Goal: Task Accomplishment & Management: Complete application form

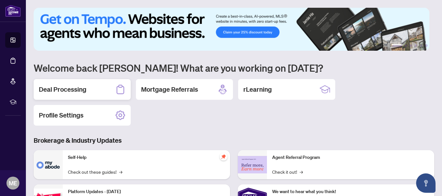
click at [54, 85] on h2 "Deal Processing" at bounding box center [63, 89] width 48 height 9
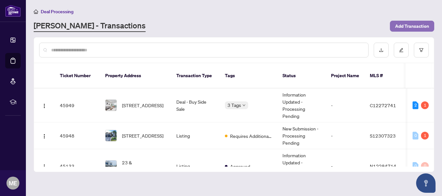
click at [394, 27] on button "Add Transaction" at bounding box center [412, 26] width 44 height 11
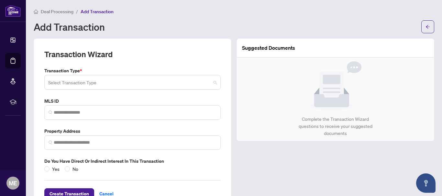
click at [212, 81] on span at bounding box center [132, 82] width 168 height 12
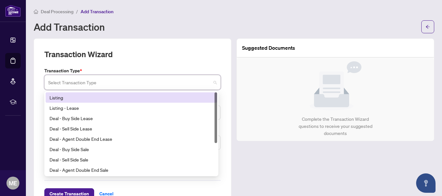
click at [158, 98] on div "Listing" at bounding box center [131, 97] width 164 height 7
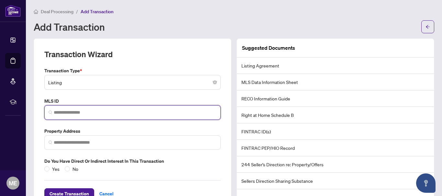
click at [107, 114] on input "search" at bounding box center [135, 112] width 163 height 7
paste input "*********"
type input "*********"
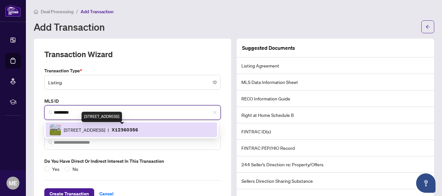
click at [105, 130] on span "[STREET_ADDRESS]" at bounding box center [84, 129] width 41 height 7
type input "**********"
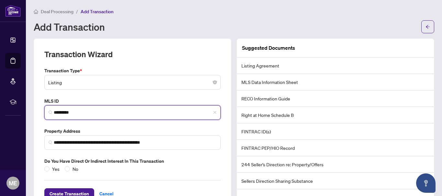
scroll to position [21, 0]
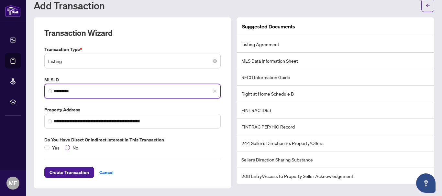
type input "*********"
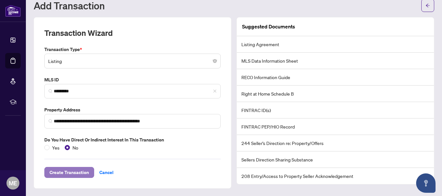
click at [72, 172] on span "Create Transaction" at bounding box center [68, 173] width 39 height 10
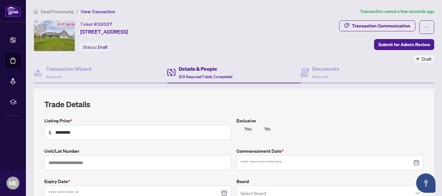
type input "**********"
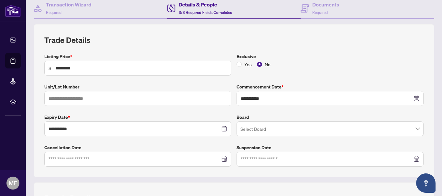
scroll to position [65, 0]
click at [265, 129] on input "search" at bounding box center [326, 130] width 173 height 14
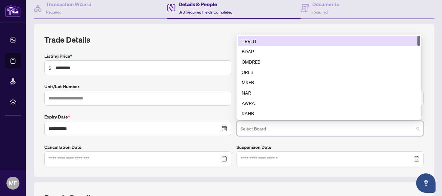
click at [251, 41] on div "TRREB" at bounding box center [329, 41] width 174 height 7
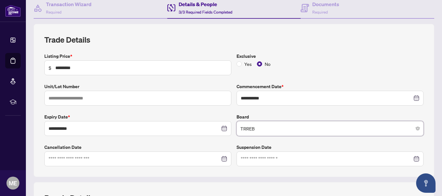
click at [222, 160] on div at bounding box center [138, 159] width 179 height 7
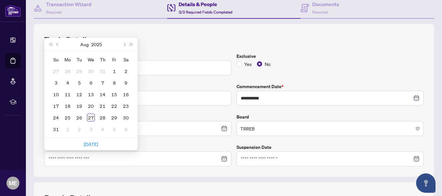
click at [309, 38] on h2 "Trade Details" at bounding box center [233, 40] width 379 height 10
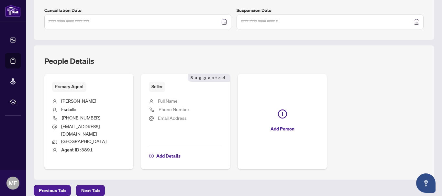
scroll to position [193, 0]
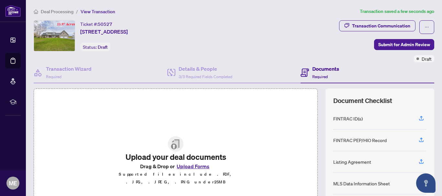
click at [179, 168] on button "Upload Forms" at bounding box center [193, 166] width 37 height 8
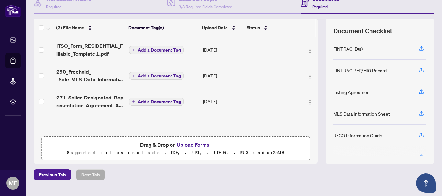
scroll to position [84, 0]
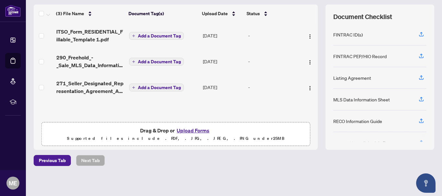
click at [193, 128] on button "Upload Forms" at bounding box center [193, 130] width 37 height 8
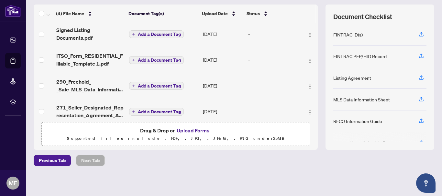
scroll to position [0, 0]
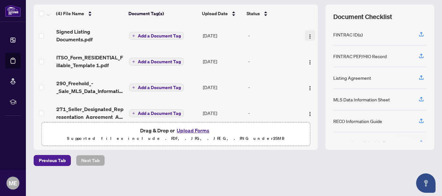
click at [307, 35] on img "button" at bounding box center [309, 36] width 5 height 5
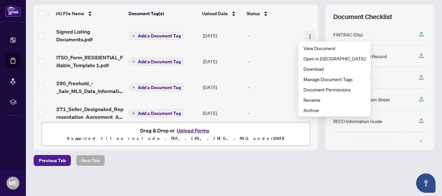
click at [307, 35] on img "button" at bounding box center [309, 36] width 5 height 5
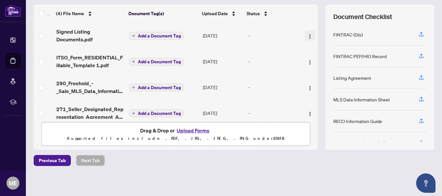
click at [307, 35] on img "button" at bounding box center [309, 36] width 5 height 5
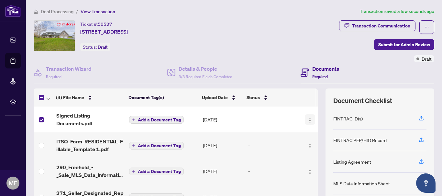
click at [305, 121] on button "button" at bounding box center [310, 119] width 10 height 10
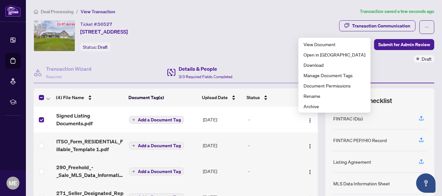
click at [279, 70] on div "Details & People 3/3 Required Fields Completed" at bounding box center [234, 72] width 134 height 21
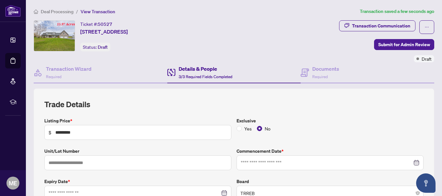
type input "**********"
click at [195, 71] on h4 "Details & People" at bounding box center [206, 69] width 54 height 8
click at [79, 74] on div "Transaction Wizard Required" at bounding box center [69, 72] width 46 height 15
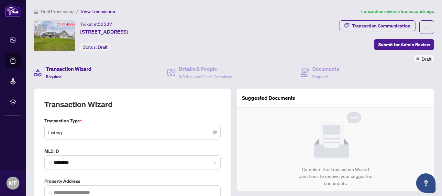
type input "**********"
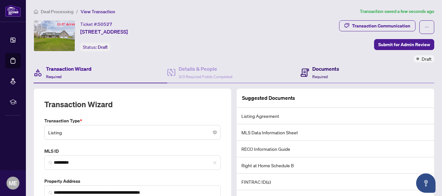
click at [312, 76] on span "Required" at bounding box center [320, 76] width 16 height 5
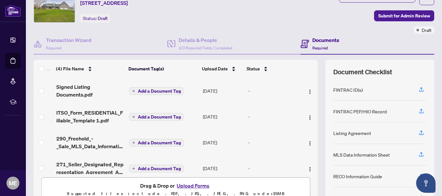
scroll to position [19, 0]
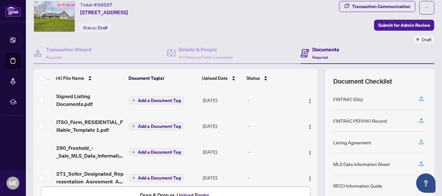
click at [170, 101] on span "Add a Document Tag" at bounding box center [159, 100] width 43 height 5
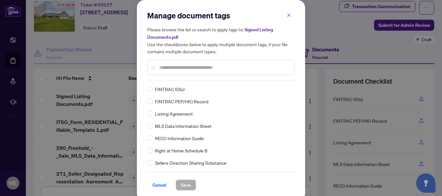
click at [193, 68] on input "text" at bounding box center [224, 67] width 130 height 7
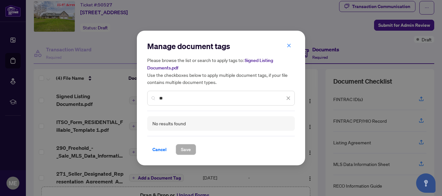
type input "*"
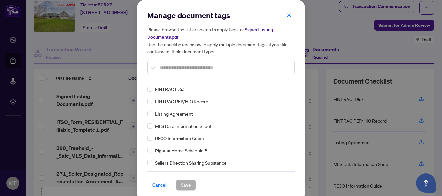
click at [287, 26] on div "Manage document tags Please browse the list or search to apply tags to: Signed …" at bounding box center [220, 45] width 147 height 70
click at [287, 14] on icon "close" at bounding box center [289, 15] width 5 height 5
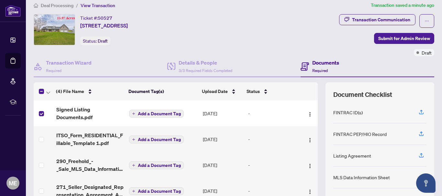
scroll to position [0, 0]
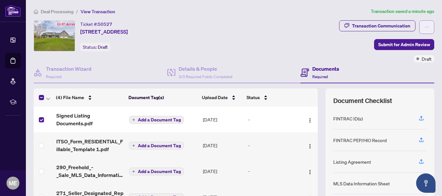
click at [427, 26] on button "button" at bounding box center [426, 27] width 15 height 14
click at [233, 56] on div "Ticket #: 50527 [STREET_ADDRESS] Status: Draft" at bounding box center [132, 41] width 201 height 42
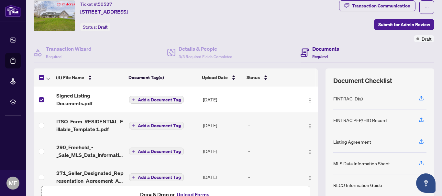
scroll to position [19, 0]
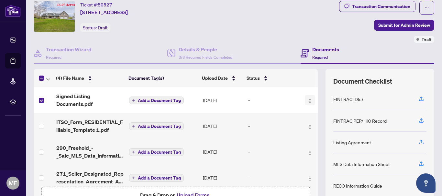
click at [305, 96] on button "button" at bounding box center [310, 100] width 10 height 10
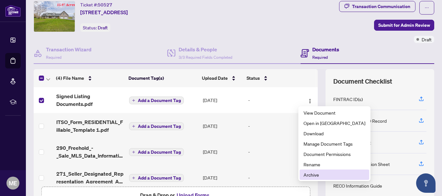
click at [308, 179] on li "Archive" at bounding box center [334, 175] width 70 height 10
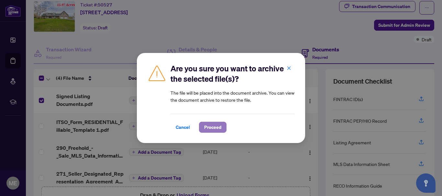
click at [214, 124] on span "Proceed" at bounding box center [212, 127] width 17 height 10
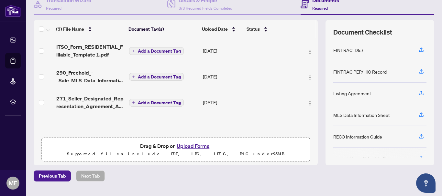
scroll to position [84, 0]
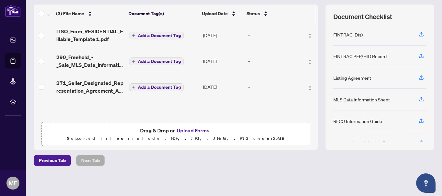
click at [190, 131] on button "Upload Forms" at bounding box center [193, 130] width 37 height 8
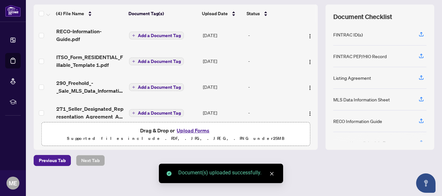
click at [148, 59] on span "Add a Document Tag" at bounding box center [159, 61] width 43 height 5
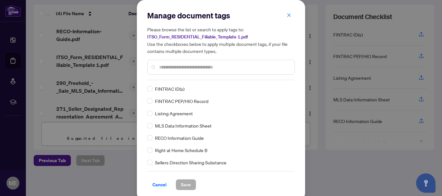
click at [171, 80] on div "Manage document tags Please browse the list or search to apply tags to: ITSO_Fo…" at bounding box center [220, 100] width 147 height 180
click at [169, 68] on input "text" at bounding box center [224, 67] width 130 height 7
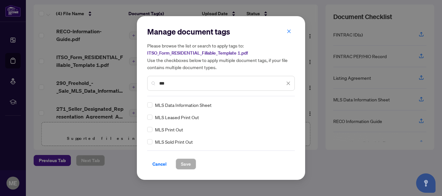
type input "***"
click at [192, 167] on button "Save" at bounding box center [186, 164] width 20 height 11
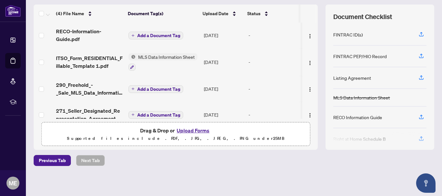
click at [168, 90] on span "Add a Document Tag" at bounding box center [158, 89] width 43 height 5
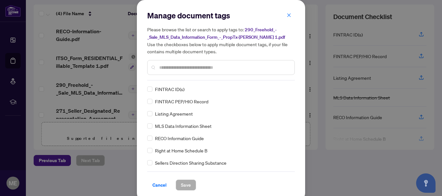
click at [178, 64] on input "text" at bounding box center [224, 67] width 130 height 7
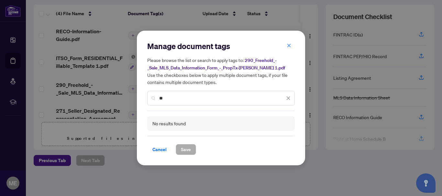
type input "*"
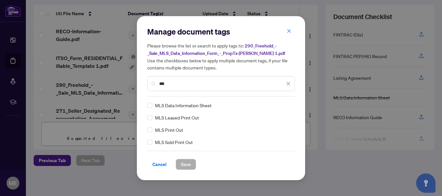
type input "***"
click at [186, 165] on span "Save" at bounding box center [186, 164] width 10 height 10
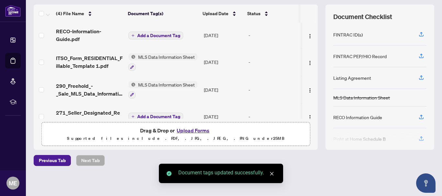
click at [163, 34] on span "Add a Document Tag" at bounding box center [158, 35] width 43 height 5
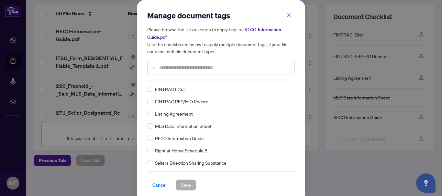
click at [166, 67] on input "text" at bounding box center [224, 67] width 130 height 7
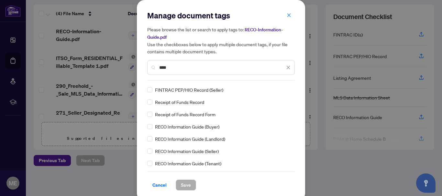
scroll to position [0, 0]
type input "****"
click at [150, 100] on div "RECO Information Guide" at bounding box center [219, 101] width 144 height 7
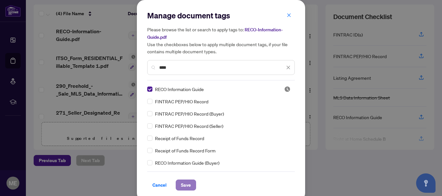
click at [189, 187] on button "Save" at bounding box center [186, 185] width 20 height 11
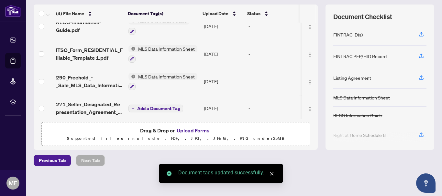
scroll to position [15, 0]
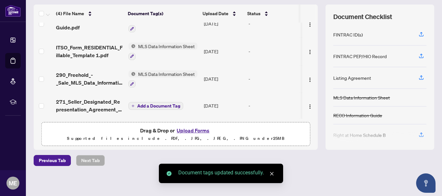
click at [158, 104] on span "Add a Document Tag" at bounding box center [158, 106] width 43 height 5
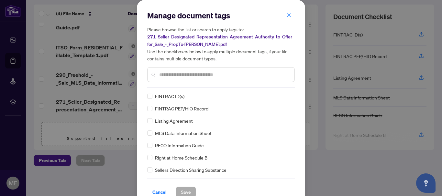
click at [186, 68] on div at bounding box center [220, 74] width 147 height 15
click at [187, 73] on input "text" at bounding box center [224, 74] width 130 height 7
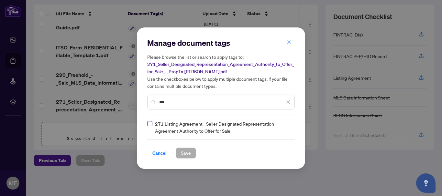
type input "***"
click at [187, 154] on span "Save" at bounding box center [186, 153] width 10 height 10
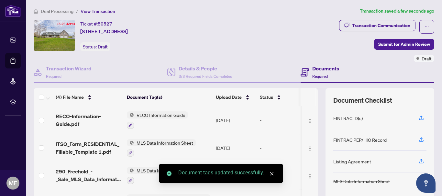
scroll to position [0, 0]
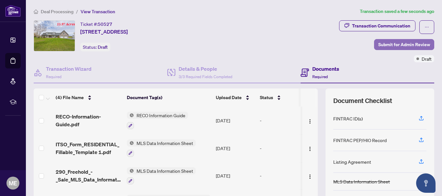
click at [413, 45] on span "Submit for Admin Review" at bounding box center [404, 44] width 52 height 10
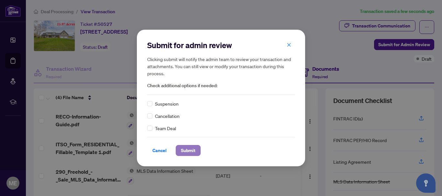
click at [196, 150] on button "Submit" at bounding box center [188, 150] width 25 height 11
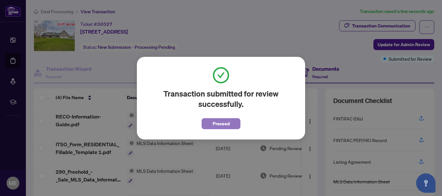
click at [233, 126] on button "Proceed" at bounding box center [220, 123] width 39 height 11
